Goal: Task Accomplishment & Management: Use online tool/utility

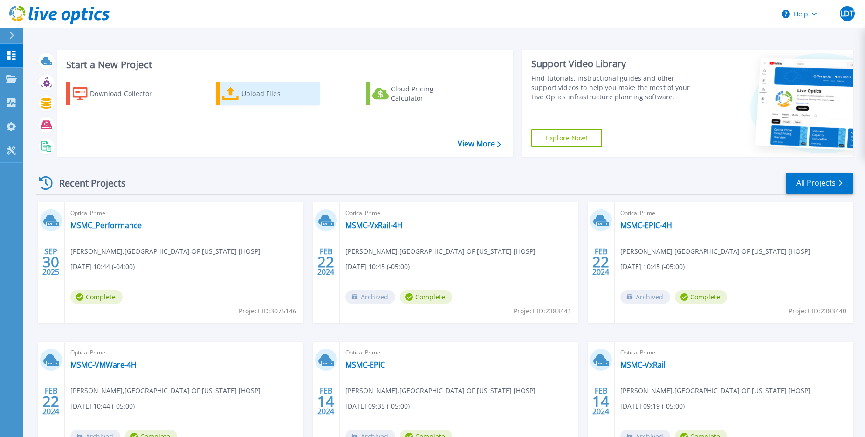
click at [243, 97] on div "Upload Files" at bounding box center [279, 93] width 75 height 19
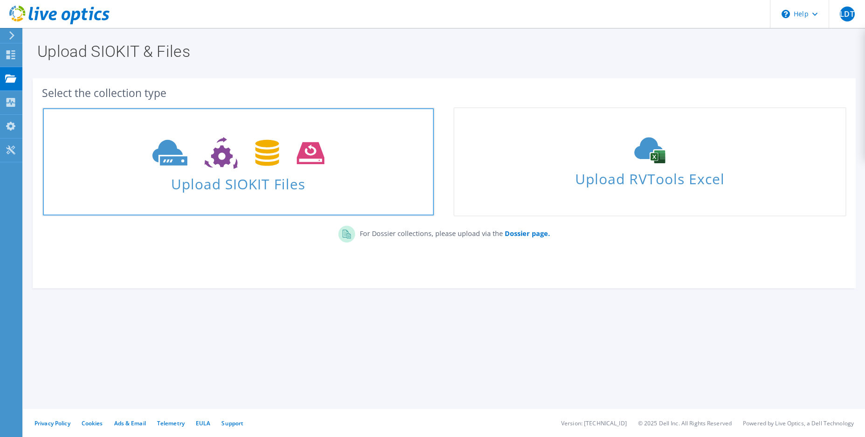
click at [224, 183] on span "Upload SIOKIT Files" at bounding box center [238, 181] width 391 height 20
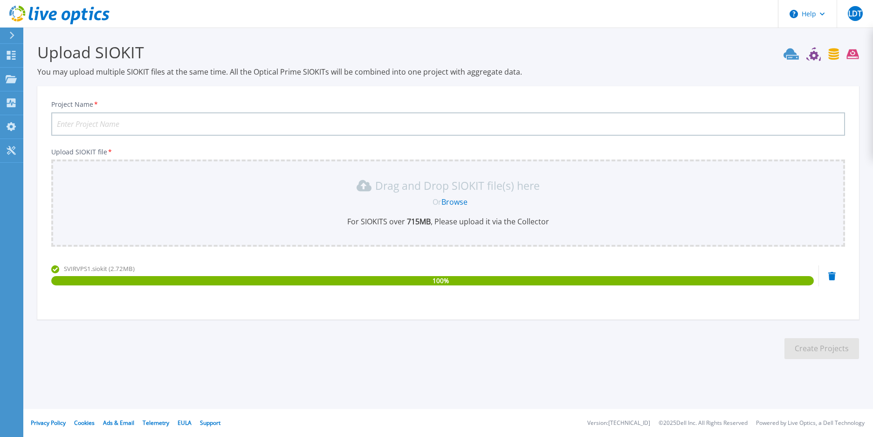
click at [100, 122] on input "Project Name *" at bounding box center [448, 123] width 794 height 23
type input "MSMC-Clusters-2025-4H"
click at [575, 60] on h3 "Upload SIOKIT" at bounding box center [448, 51] width 822 height 21
click at [818, 350] on button "Create Projects" at bounding box center [822, 348] width 75 height 21
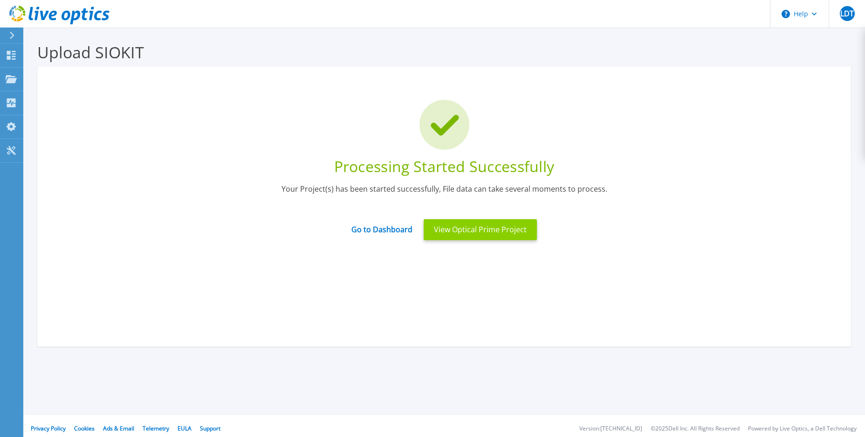
click at [454, 231] on button "View Optical Prime Project" at bounding box center [480, 229] width 113 height 21
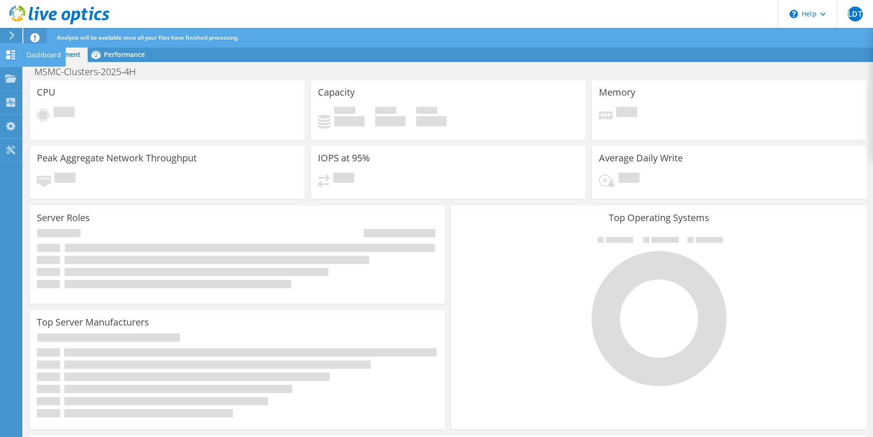
click at [41, 57] on div "Dashboard" at bounding box center [44, 54] width 44 height 23
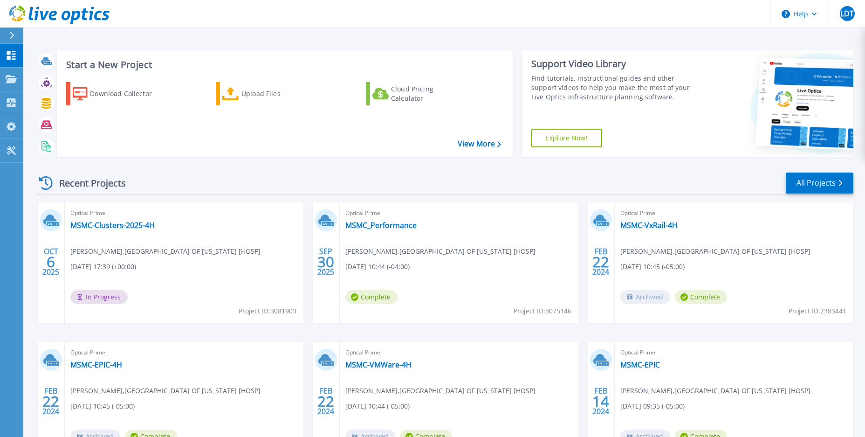
click at [221, 227] on div "Optical Prime MSMC-Clusters-2025-4H Leonardo Del Toro , MOUNT SINAI MEDICAL CEN…" at bounding box center [184, 262] width 239 height 121
drag, startPoint x: 158, startPoint y: 228, endPoint x: 69, endPoint y: 225, distance: 88.7
click at [69, 225] on div "Optical Prime MSMC-Clusters-2025-4H Leonardo Del Toro , MOUNT SINAI MEDICAL CEN…" at bounding box center [184, 262] width 239 height 121
copy link "MSMC-Clusters-2025-4H"
click at [225, 231] on div "Optical Prime MSMC-Clusters-2025-4H Leonardo Del Toro , MOUNT SINAI MEDICAL CEN…" at bounding box center [184, 262] width 239 height 121
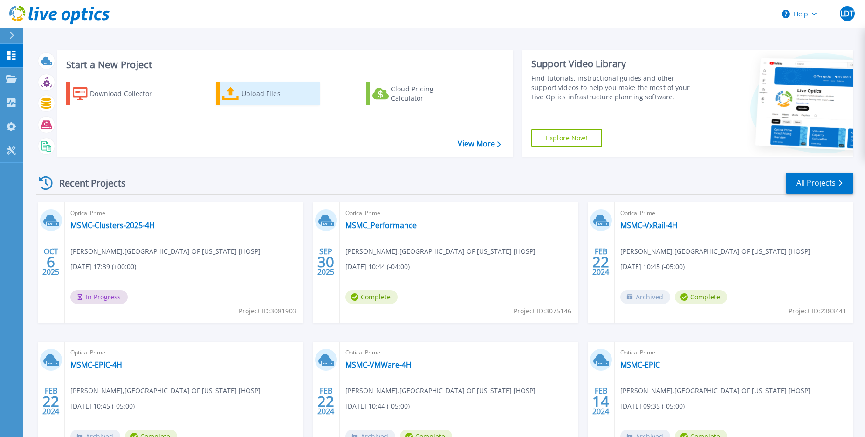
click at [252, 90] on div "Upload Files" at bounding box center [279, 93] width 75 height 19
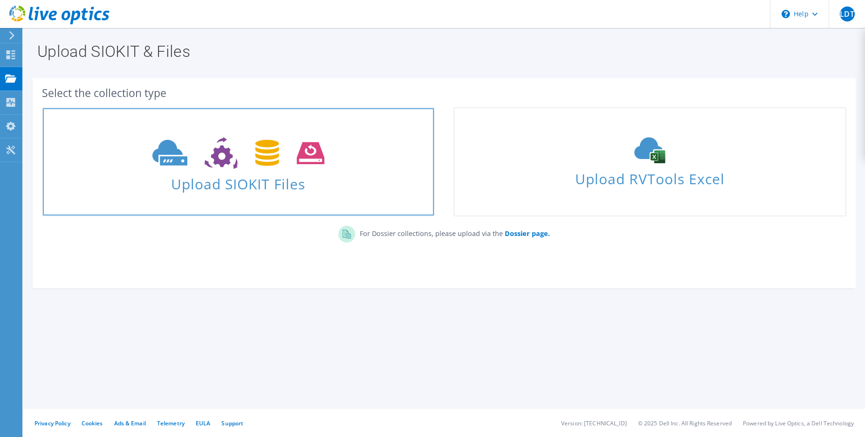
click at [240, 182] on span "Upload SIOKIT Files" at bounding box center [238, 181] width 391 height 20
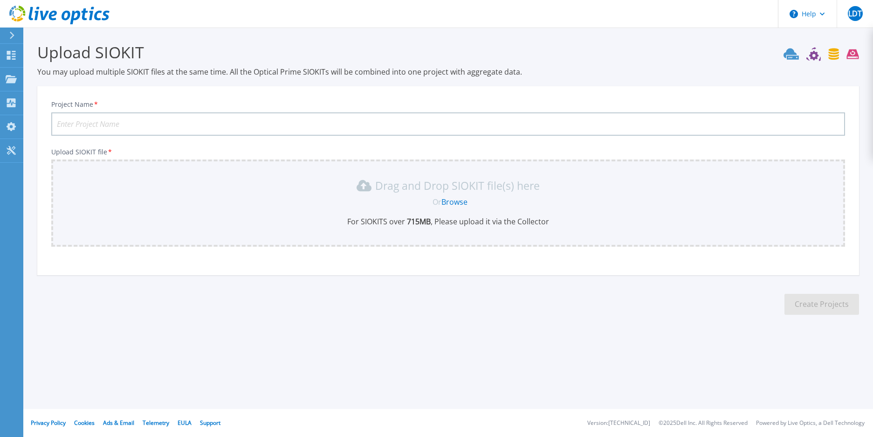
paste input "MSMC-Clusters-2025-4H"
type input "MSMC-Clusters-2025-24H"
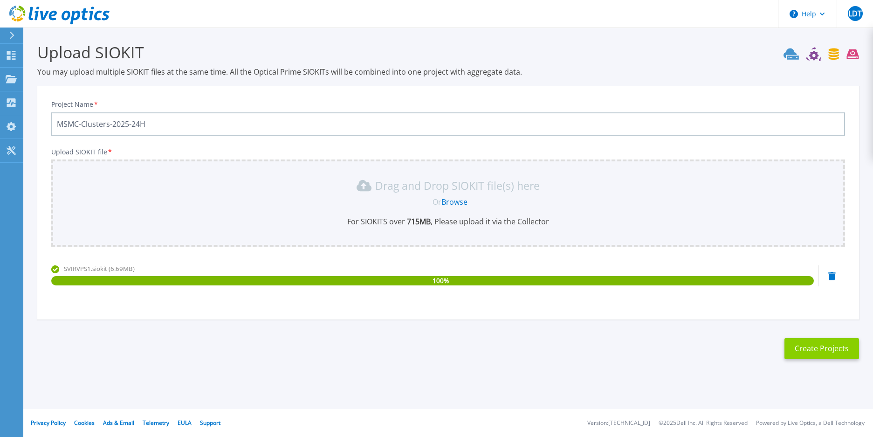
click at [806, 352] on button "Create Projects" at bounding box center [822, 348] width 75 height 21
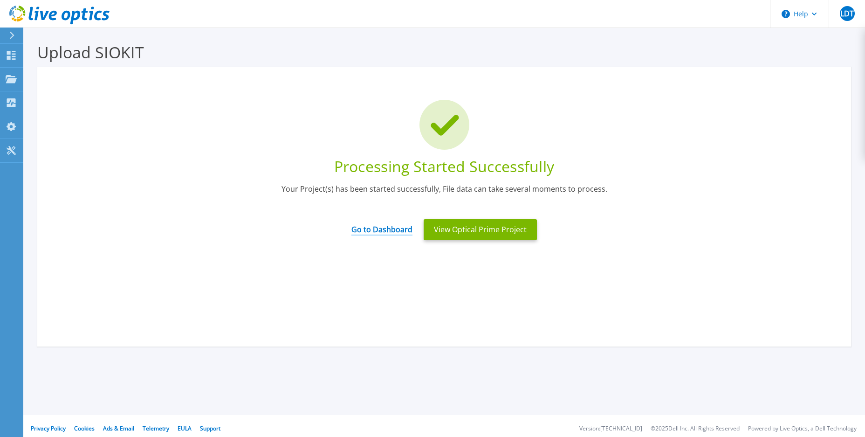
click at [378, 231] on link "Go to Dashboard" at bounding box center [382, 226] width 61 height 18
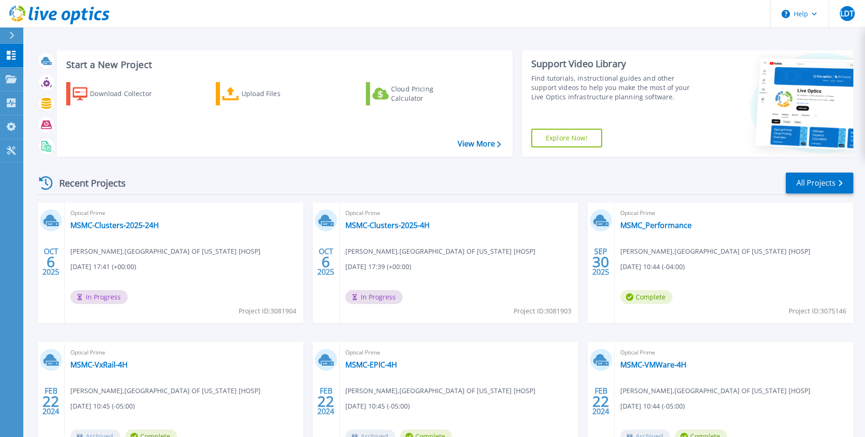
scroll to position [80, 0]
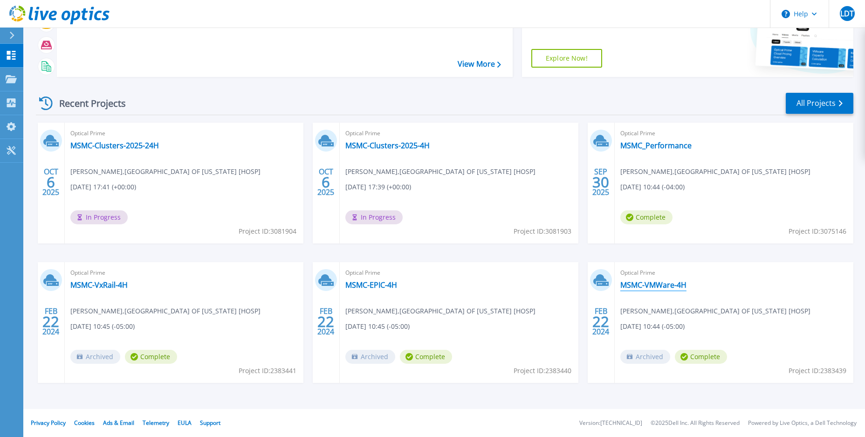
click at [658, 287] on link "MSMC-VMWare-4H" at bounding box center [654, 284] width 66 height 9
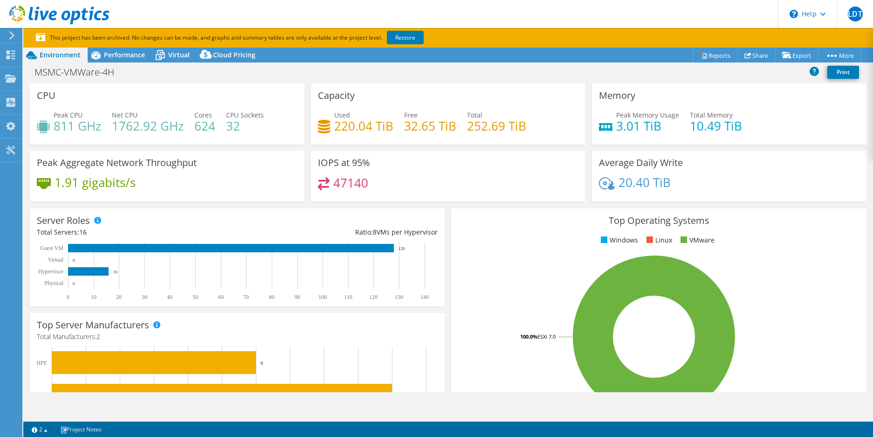
select select "USD"
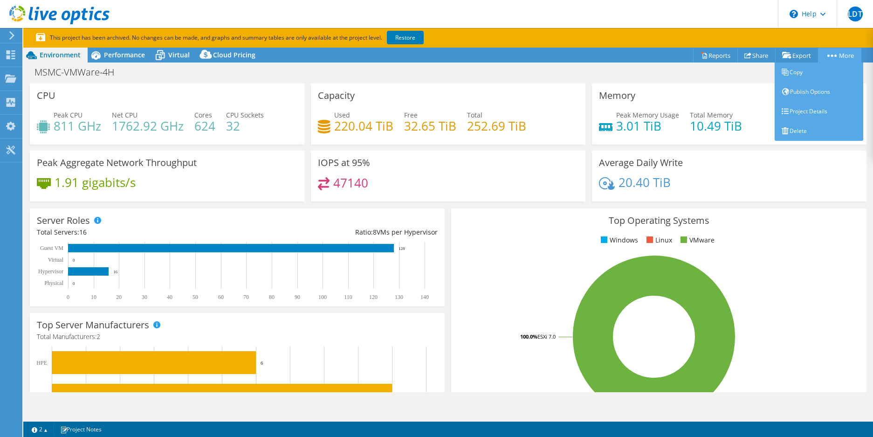
click at [847, 57] on link "More" at bounding box center [839, 55] width 43 height 14
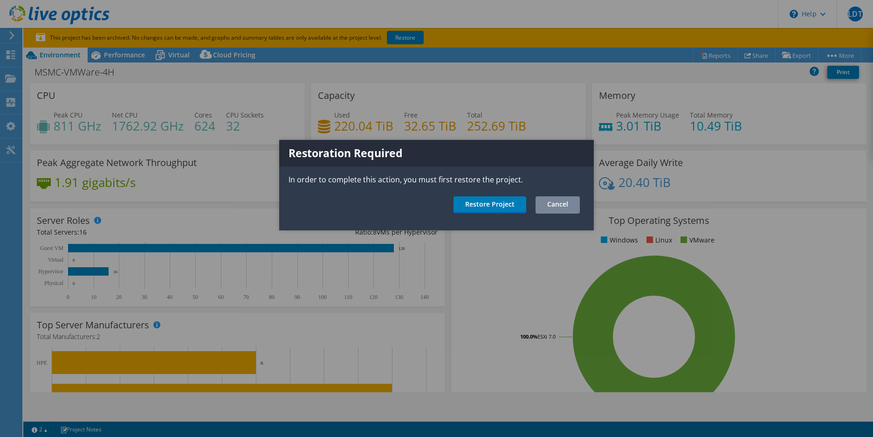
click at [570, 203] on link "Cancel" at bounding box center [558, 204] width 44 height 17
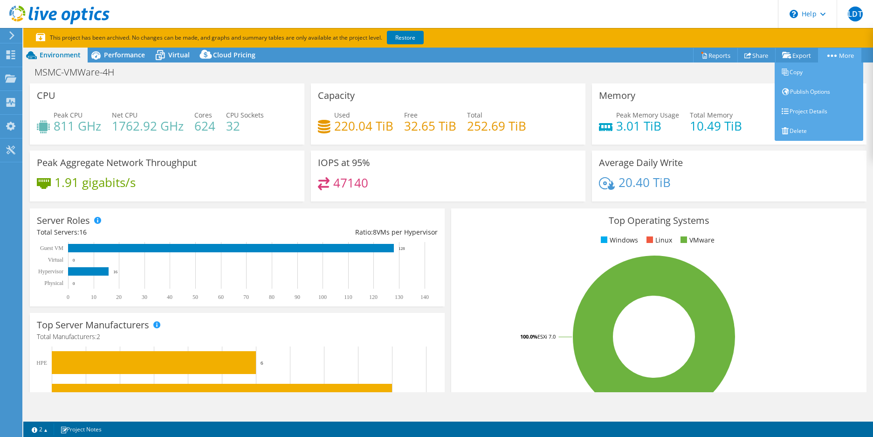
click at [842, 54] on link "More" at bounding box center [839, 55] width 43 height 14
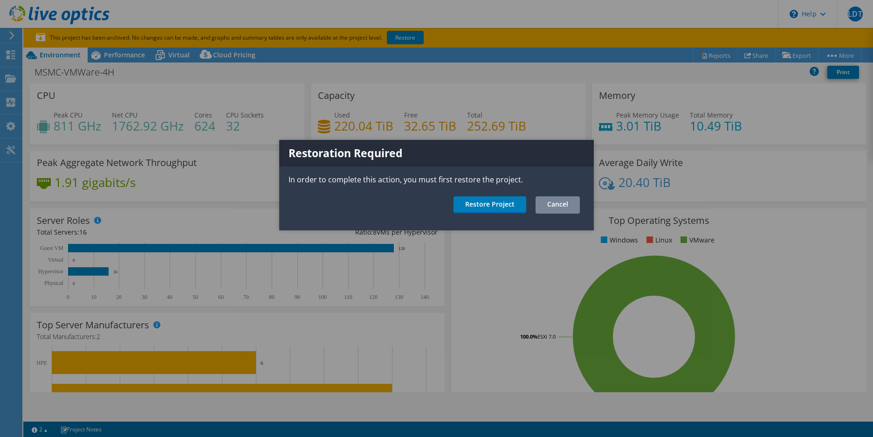
click at [574, 202] on link "Cancel" at bounding box center [558, 204] width 44 height 17
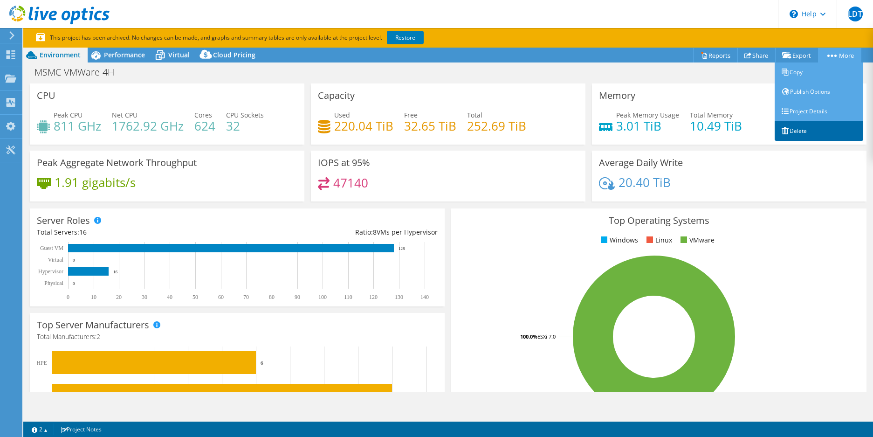
click at [798, 135] on link "Delete" at bounding box center [819, 131] width 89 height 20
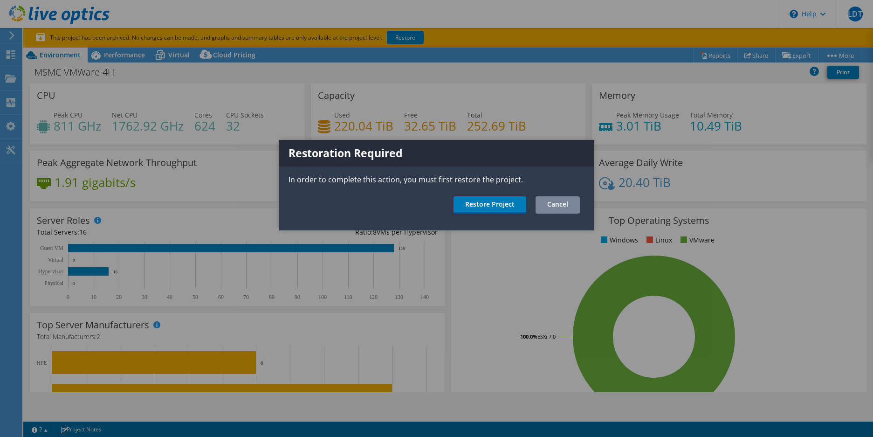
click at [567, 207] on link "Cancel" at bounding box center [558, 204] width 44 height 17
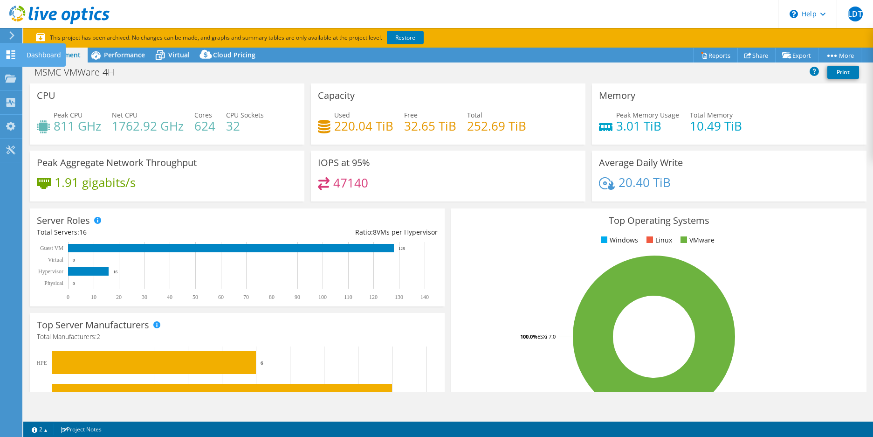
click at [29, 51] on div "Dashboard" at bounding box center [44, 54] width 44 height 23
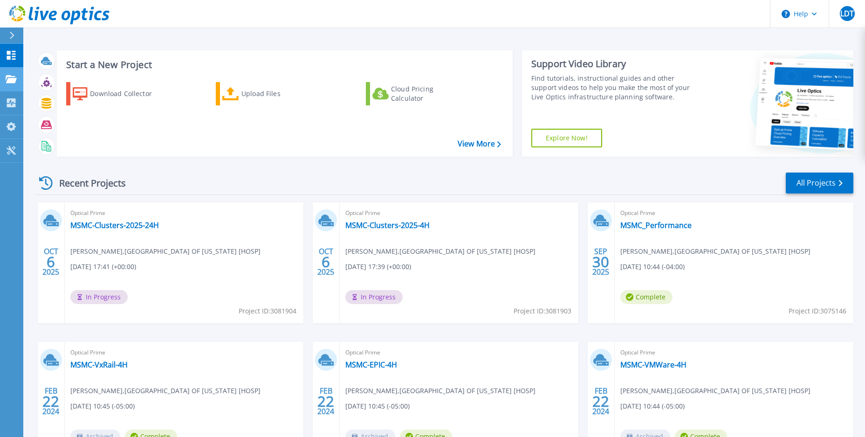
click at [13, 83] on icon at bounding box center [11, 79] width 11 height 8
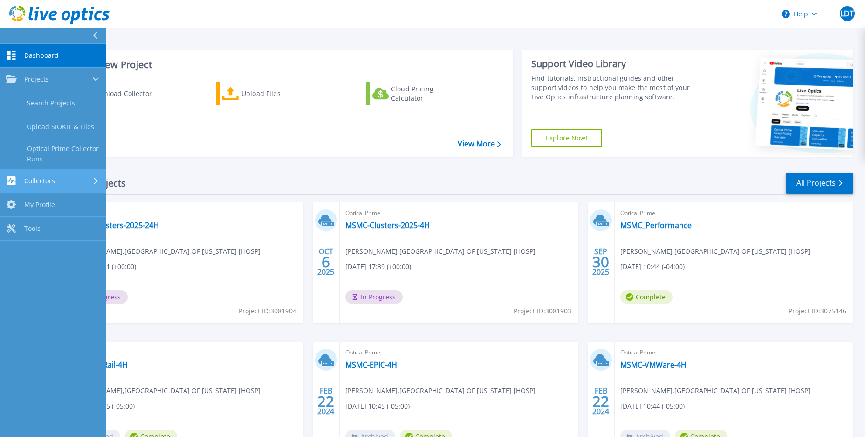
click at [45, 181] on span "Collectors" at bounding box center [39, 181] width 31 height 8
click at [43, 57] on span "Dashboard" at bounding box center [41, 55] width 35 height 8
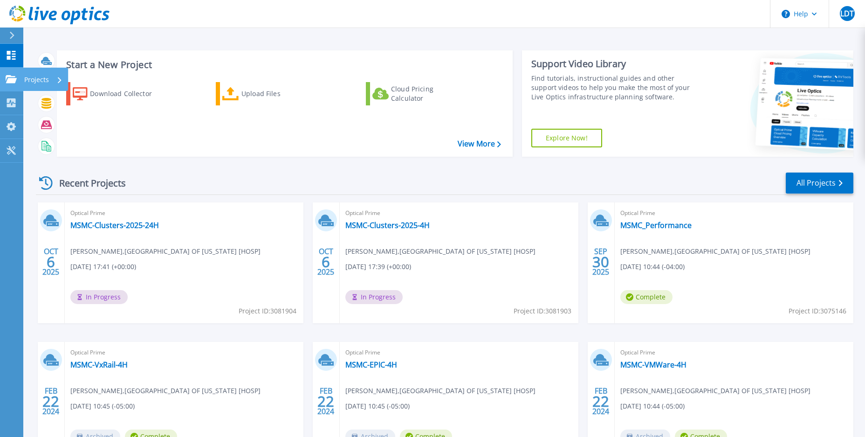
click at [14, 81] on icon at bounding box center [11, 79] width 11 height 8
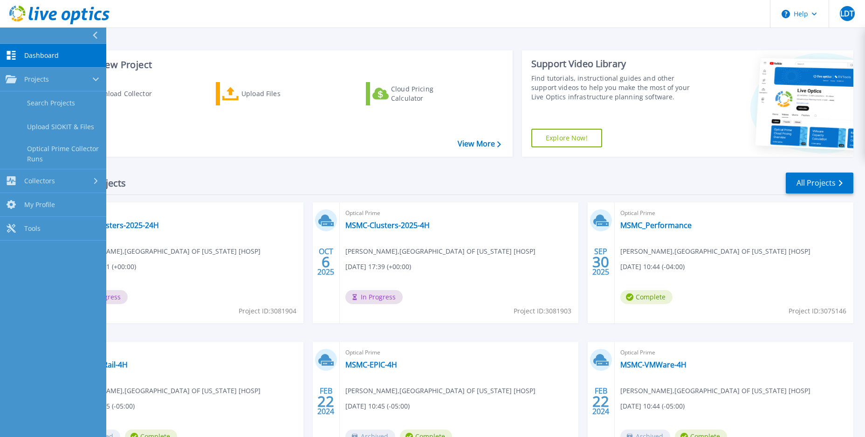
click at [40, 55] on span "Dashboard" at bounding box center [41, 55] width 35 height 8
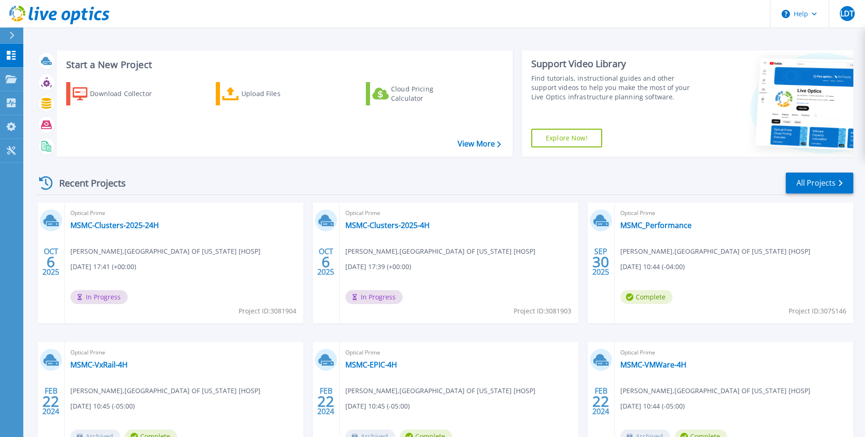
click at [508, 13] on header "Help LDT End User [PERSON_NAME] Del Toro [EMAIL_ADDRESS][DOMAIN_NAME] [GEOGRAPH…" at bounding box center [432, 14] width 865 height 28
